Goal: Task Accomplishment & Management: Use online tool/utility

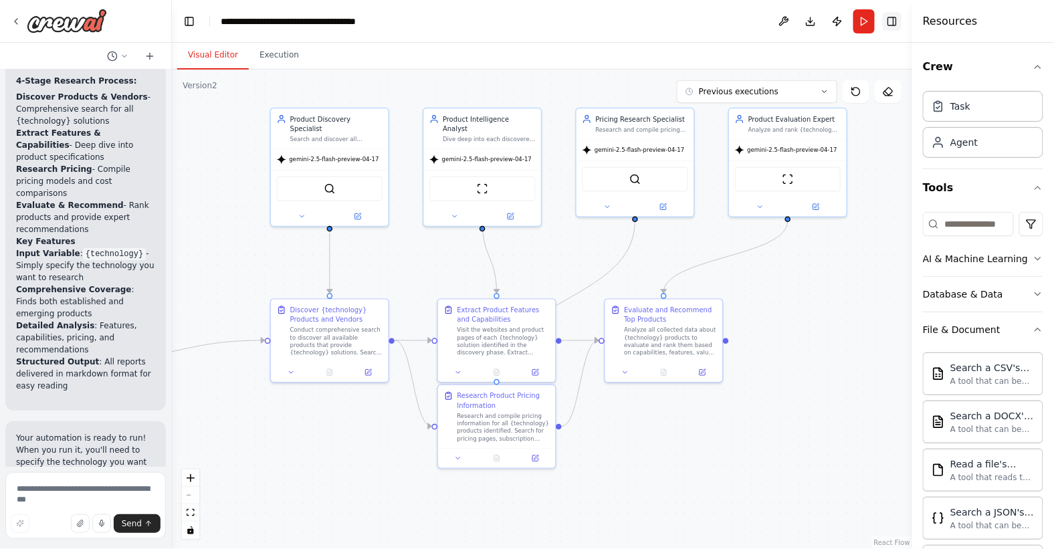
click at [896, 20] on button "Toggle Right Sidebar" at bounding box center [892, 21] width 19 height 19
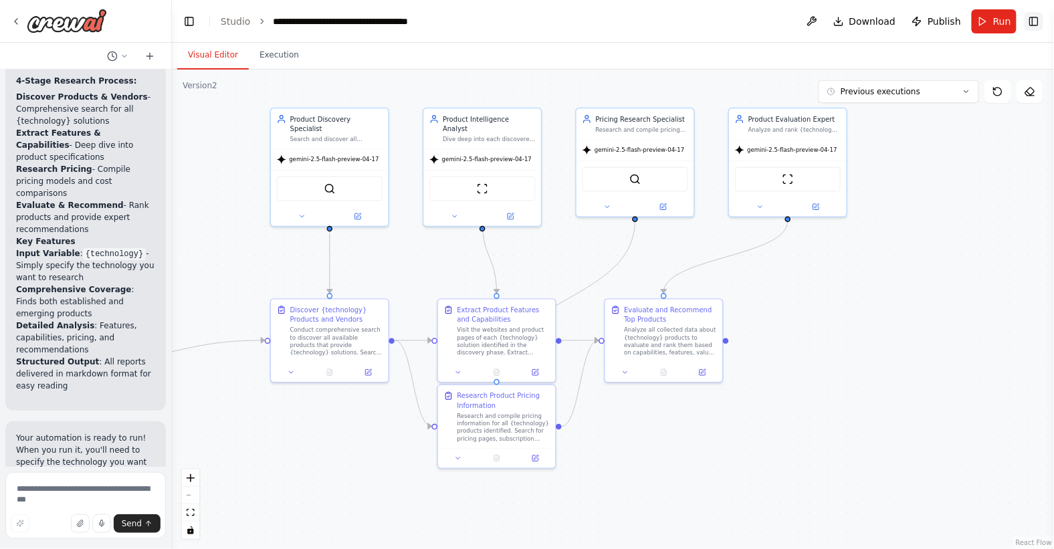
click at [1036, 19] on button "Toggle Right Sidebar" at bounding box center [1034, 21] width 19 height 19
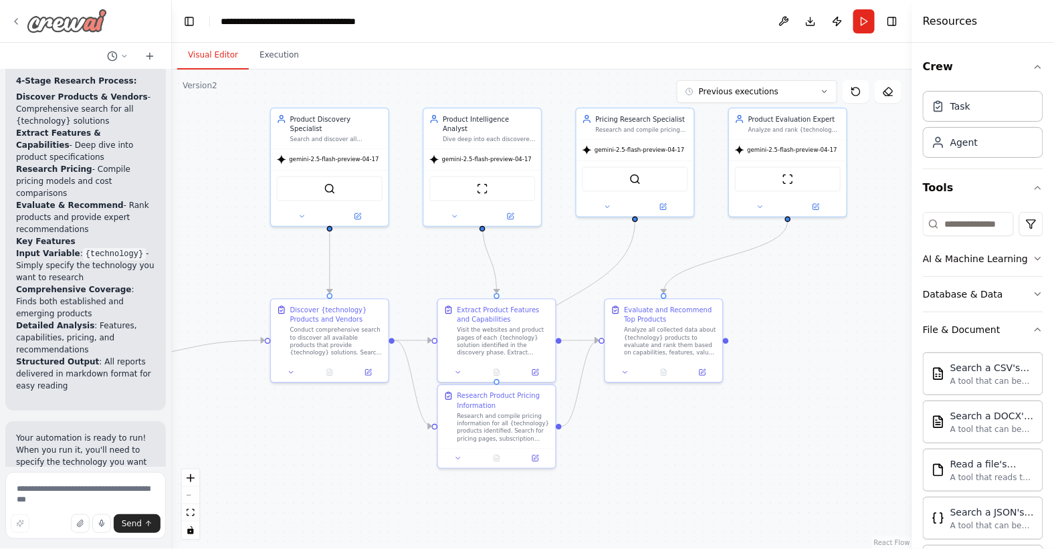
click at [42, 20] on img at bounding box center [67, 21] width 80 height 24
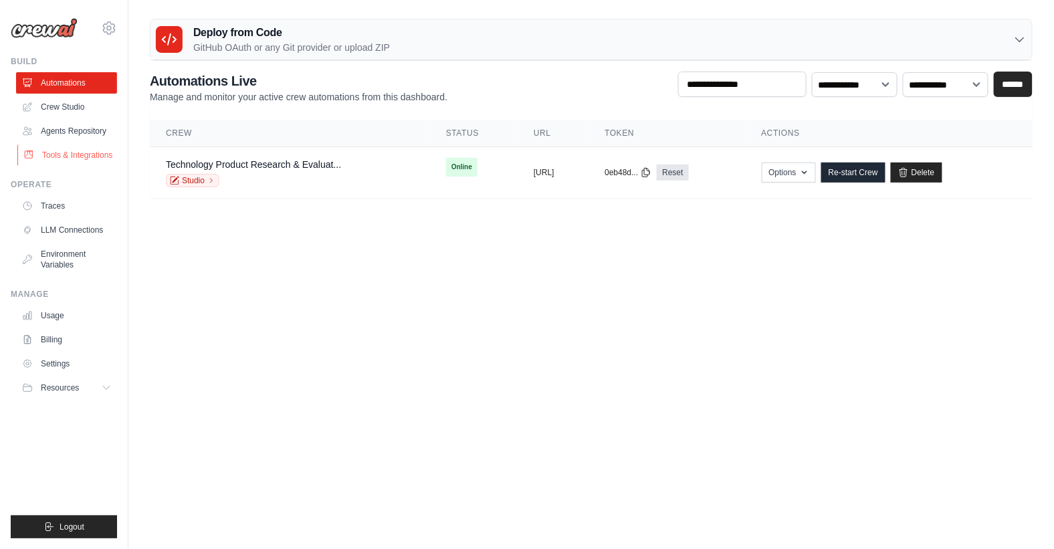
click at [58, 157] on link "Tools & Integrations" at bounding box center [67, 155] width 101 height 21
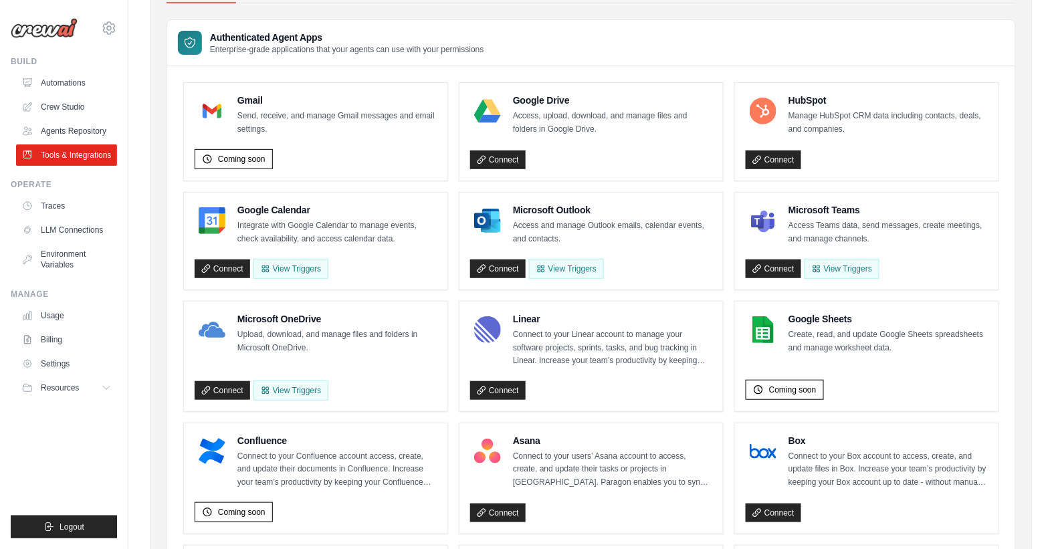
scroll to position [74, 0]
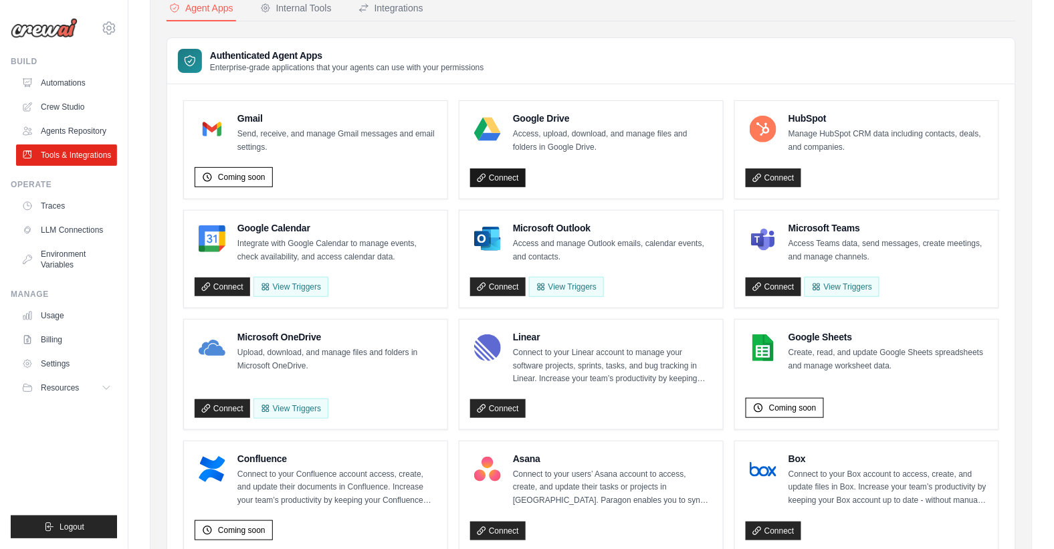
click at [497, 173] on link "Connect" at bounding box center [498, 178] width 56 height 19
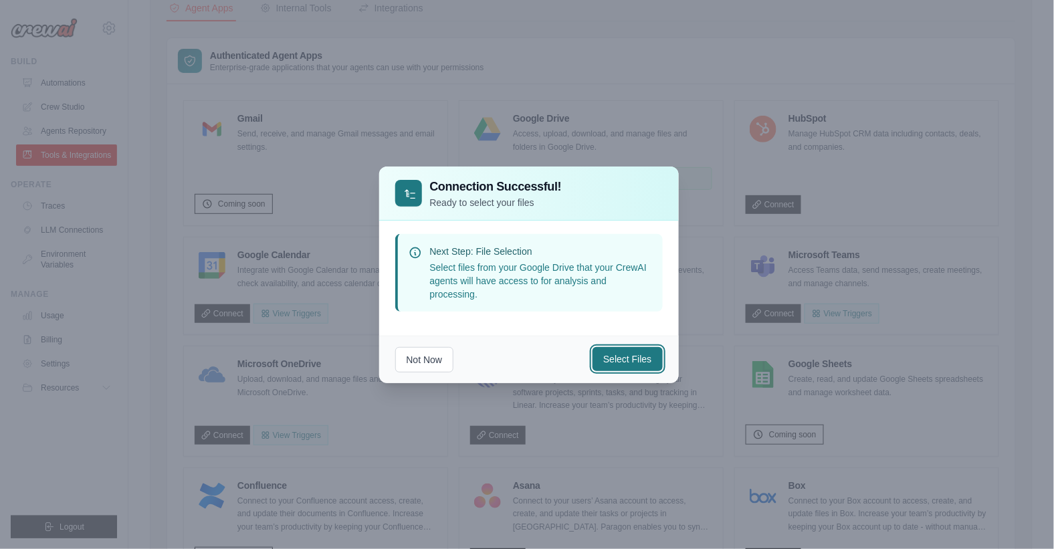
click at [625, 356] on button "Select Files" at bounding box center [628, 359] width 70 height 24
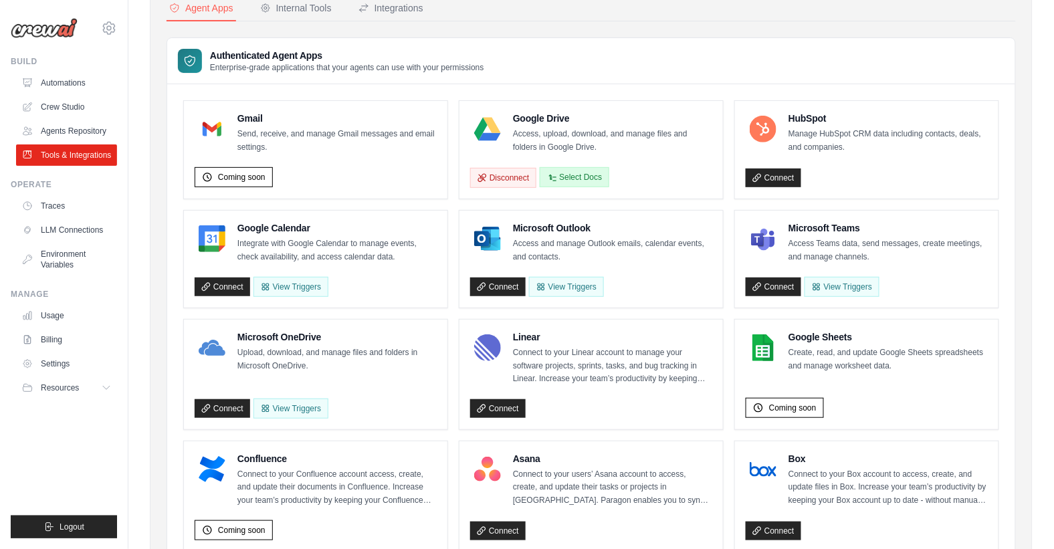
click at [574, 173] on button "Select Docs" at bounding box center [575, 177] width 70 height 20
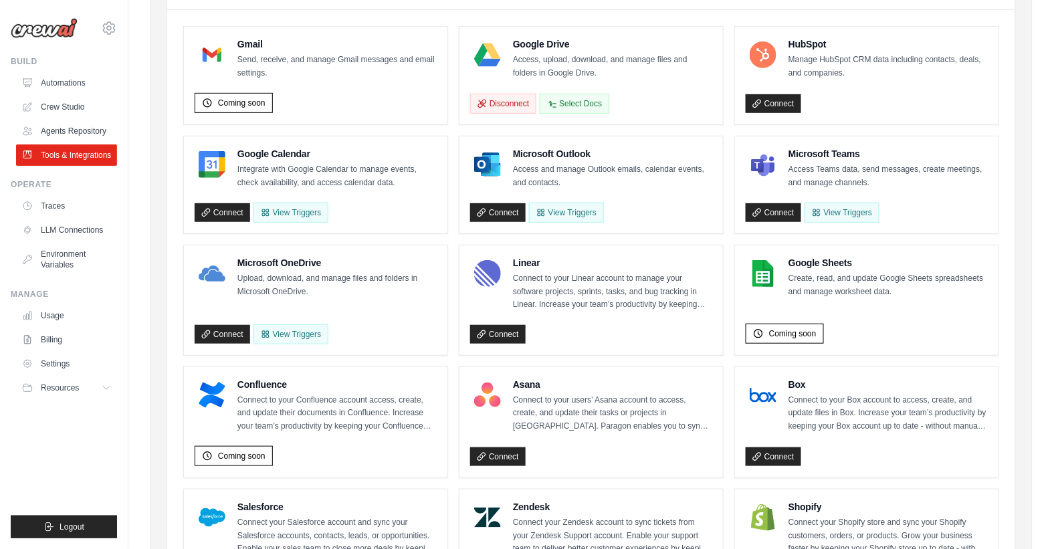
scroll to position [139, 0]
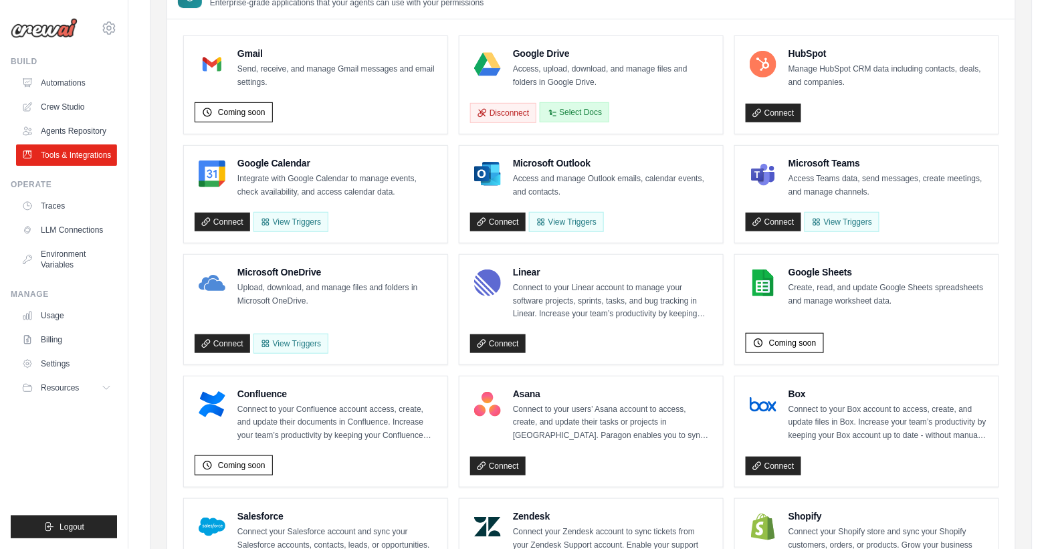
click at [571, 109] on button "Select Docs" at bounding box center [575, 112] width 70 height 20
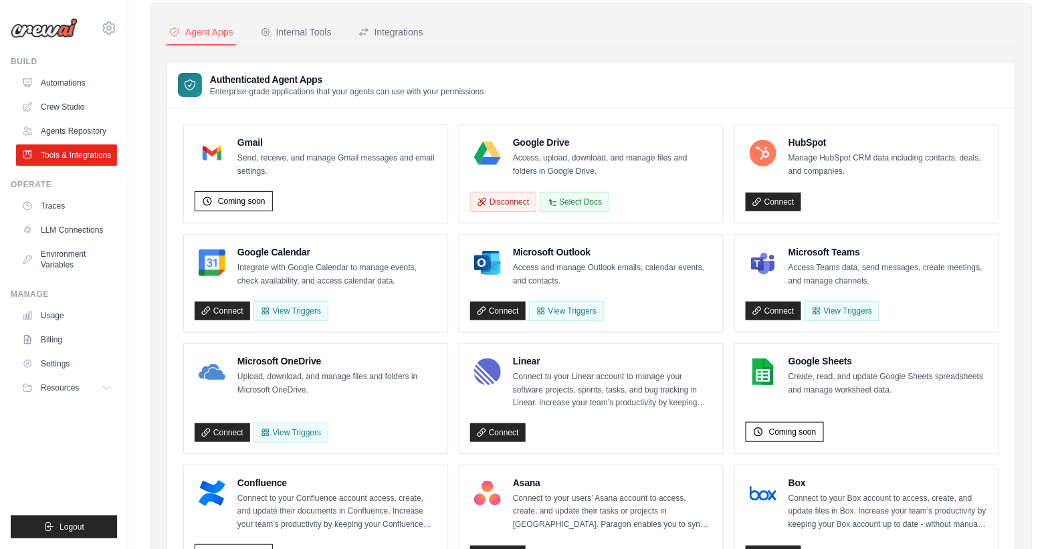
scroll to position [37, 0]
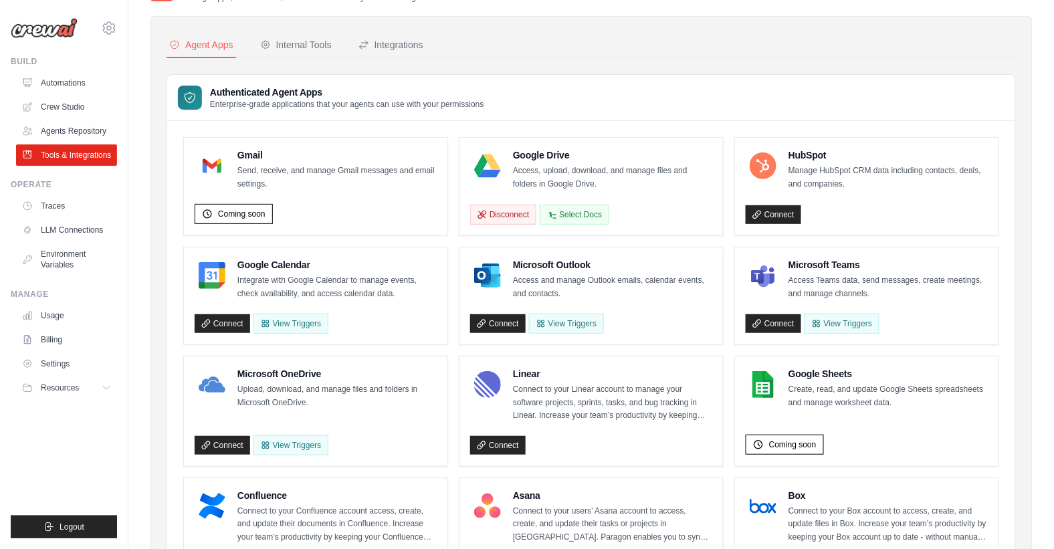
click at [623, 171] on p "Access, upload, download, and manage files and folders in Google Drive." at bounding box center [612, 178] width 199 height 26
click at [571, 207] on button "Select Docs" at bounding box center [575, 214] width 70 height 20
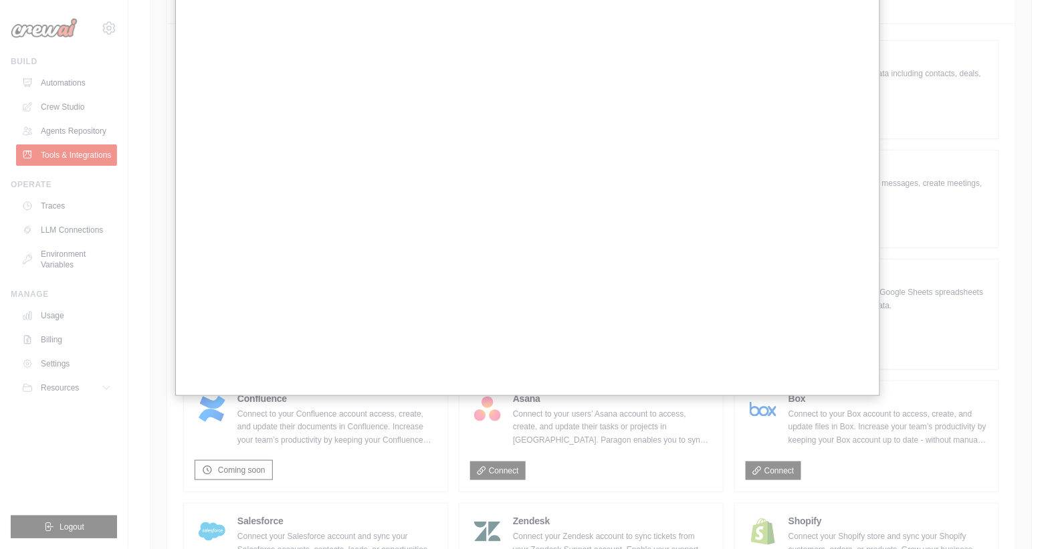
scroll to position [127, 0]
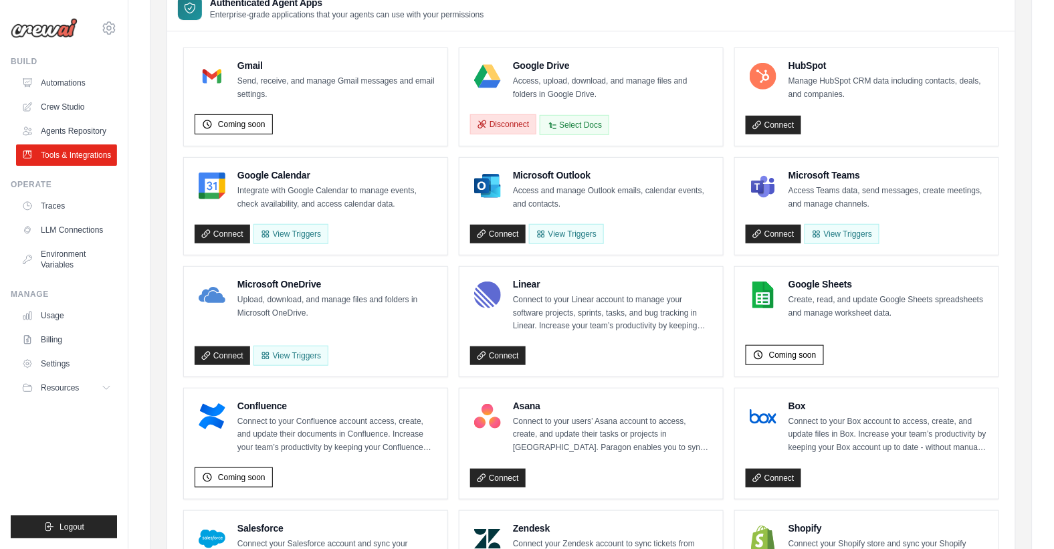
click at [502, 121] on button "Disconnect" at bounding box center [503, 124] width 66 height 20
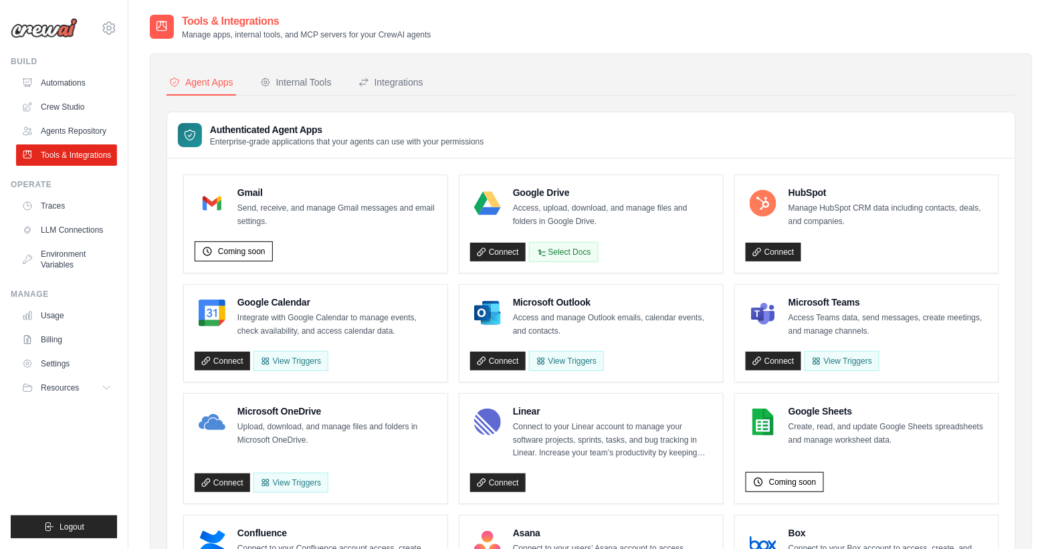
scroll to position [0, 0]
click at [576, 248] on button "Select Docs" at bounding box center [564, 252] width 70 height 20
